Goal: Feedback & Contribution: Leave review/rating

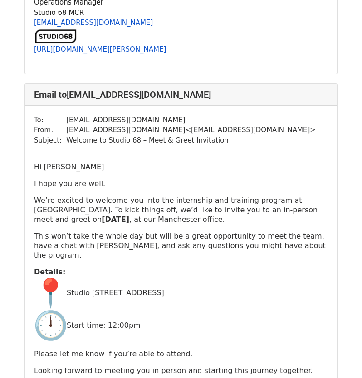
scroll to position [482, 0]
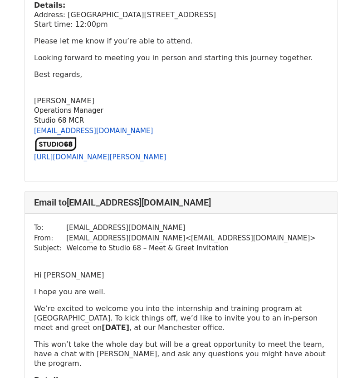
scroll to position [1376, 0]
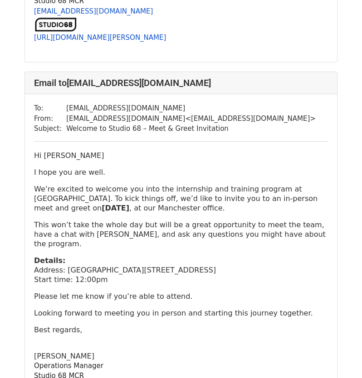
scroll to position [1491, 0]
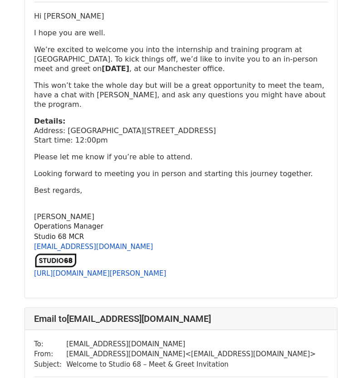
scroll to position [494, 0]
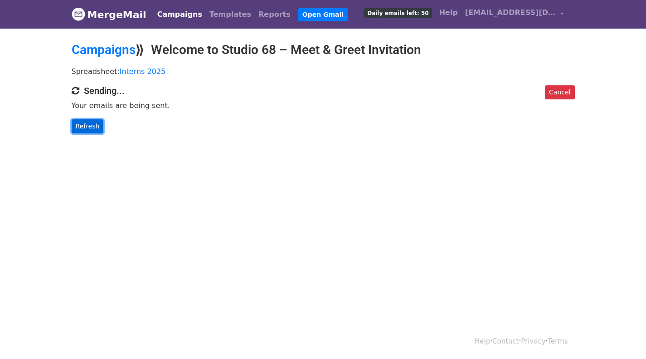
click at [82, 121] on link "Refresh" at bounding box center [88, 126] width 32 height 14
click at [76, 125] on link "Refresh" at bounding box center [88, 126] width 32 height 14
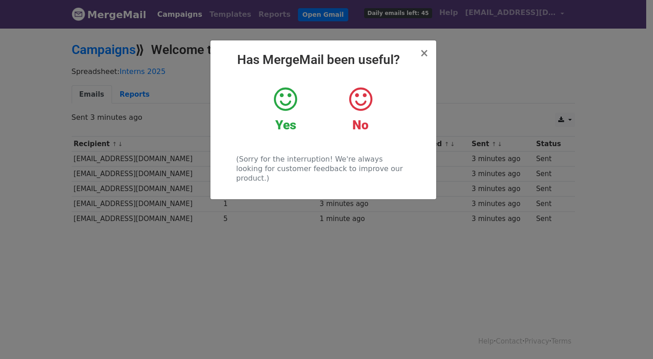
click at [281, 98] on icon at bounding box center [285, 99] width 23 height 27
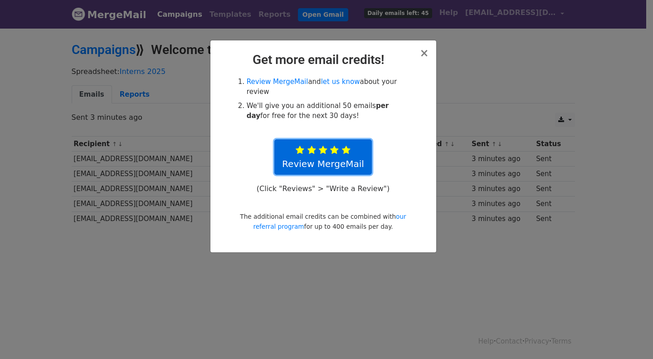
click at [320, 149] on link "Review MergeMail" at bounding box center [322, 156] width 97 height 35
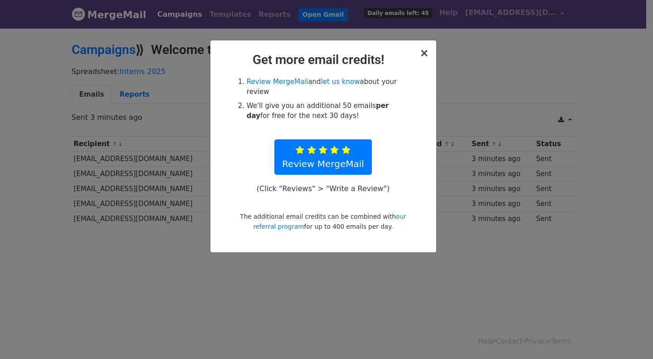
click at [428, 53] on div "× Get more email credits! Review MergeMail and let us know about your review We…" at bounding box center [323, 146] width 226 height 212
click at [423, 54] on span "×" at bounding box center [423, 53] width 9 height 13
